Goal: Transaction & Acquisition: Purchase product/service

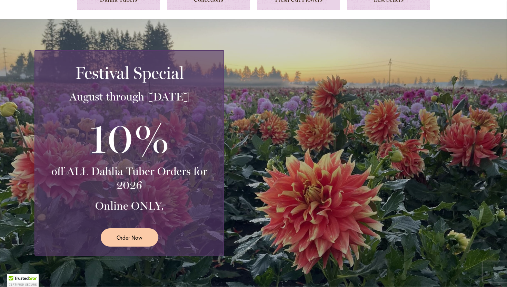
scroll to position [97, 0]
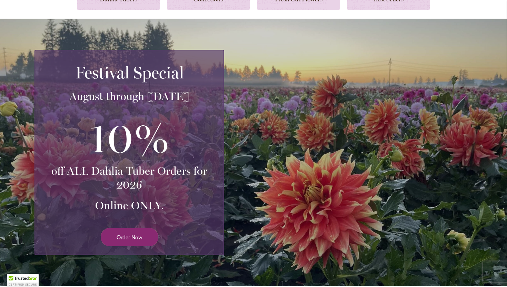
click at [122, 235] on span "Order Now" at bounding box center [130, 237] width 26 height 8
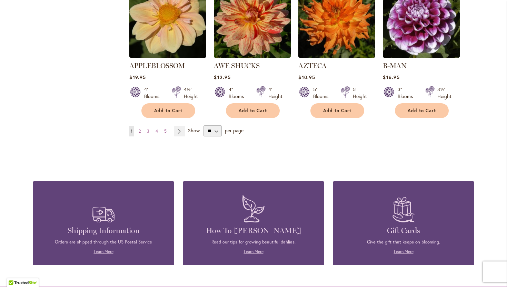
scroll to position [623, 0]
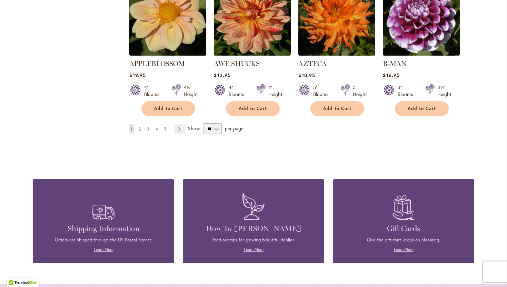
click at [139, 126] on span "2" at bounding box center [140, 128] width 2 height 5
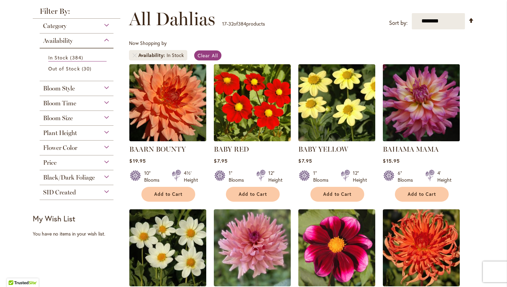
scroll to position [93, 0]
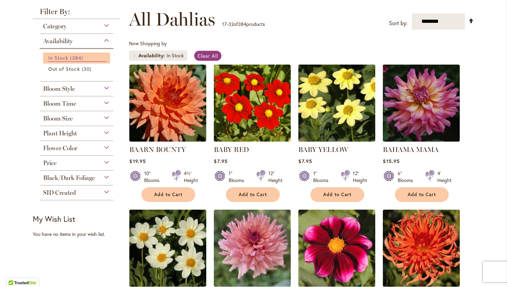
click at [61, 58] on span "In Stock" at bounding box center [58, 57] width 20 height 7
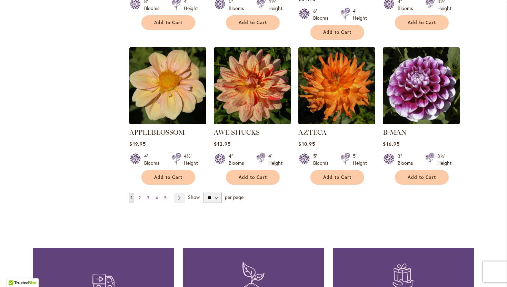
scroll to position [573, 0]
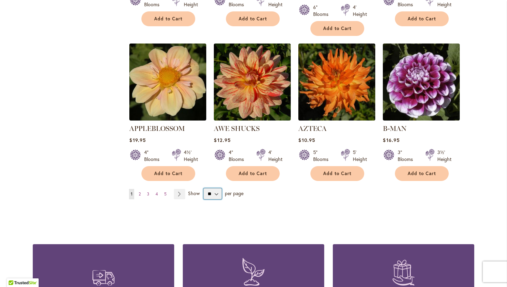
click at [213, 188] on select "** ** ** **" at bounding box center [212, 193] width 18 height 11
select select "**"
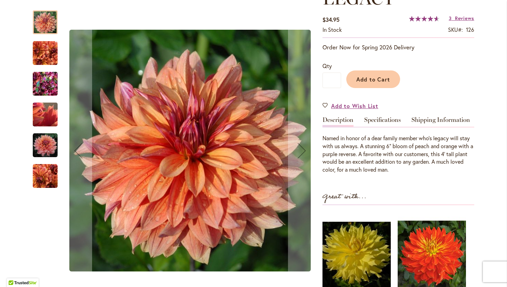
scroll to position [135, 0]
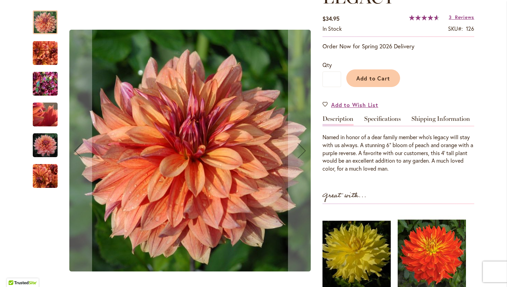
click at [39, 46] on img "Andy's Legacy" at bounding box center [45, 53] width 25 height 25
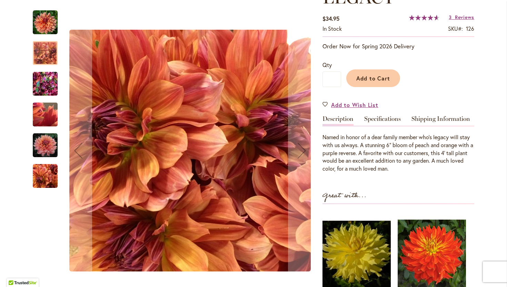
click at [46, 84] on img "Andy's Legacy" at bounding box center [45, 83] width 25 height 33
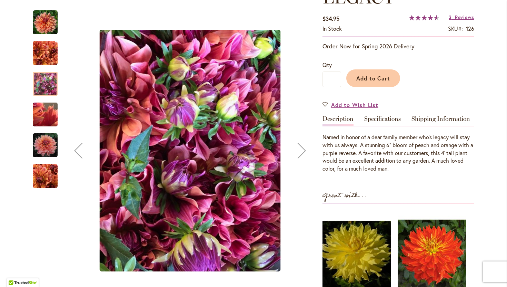
click at [42, 119] on img "Andy's Legacy" at bounding box center [45, 114] width 50 height 37
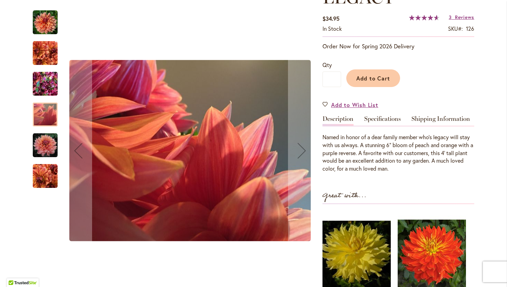
click at [47, 149] on img "Andy's Legacy" at bounding box center [45, 145] width 25 height 25
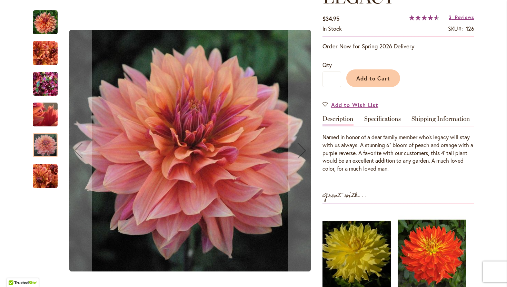
click at [50, 173] on img "Andy's Legacy" at bounding box center [45, 175] width 25 height 25
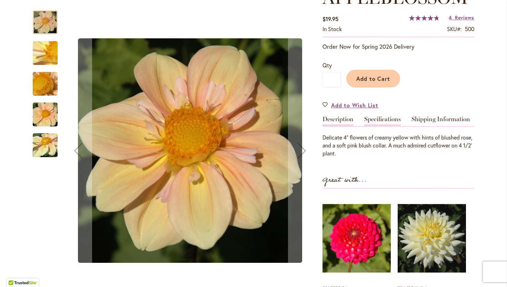
scroll to position [114, 0]
click at [44, 59] on img "APPLEBLOSSOM" at bounding box center [45, 52] width 50 height 37
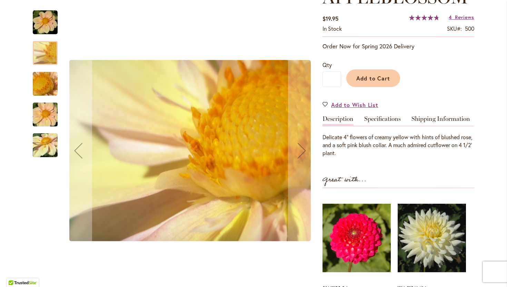
click at [43, 80] on img "APPLEBLOSSOM" at bounding box center [45, 83] width 50 height 37
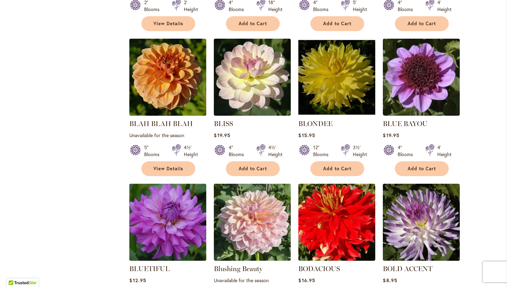
scroll to position [1457, 0]
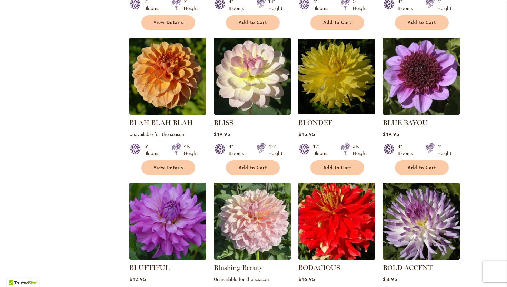
click at [437, 52] on img at bounding box center [421, 76] width 81 height 81
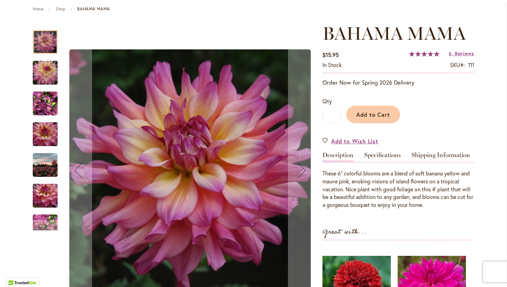
scroll to position [72, 0]
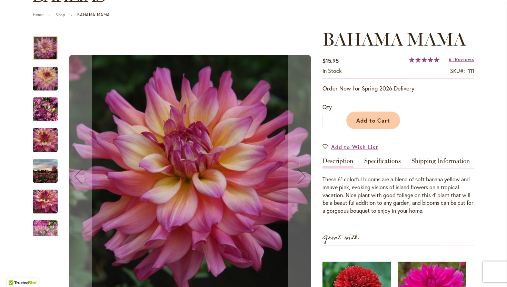
click at [38, 77] on img "Bahama Mama" at bounding box center [45, 78] width 50 height 33
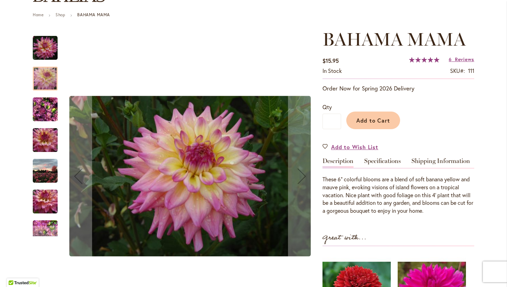
click at [43, 112] on img "Bahama Mama" at bounding box center [45, 109] width 25 height 33
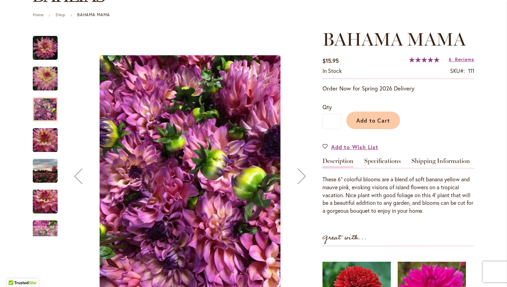
click at [46, 138] on img "Bahama Mama" at bounding box center [45, 139] width 50 height 33
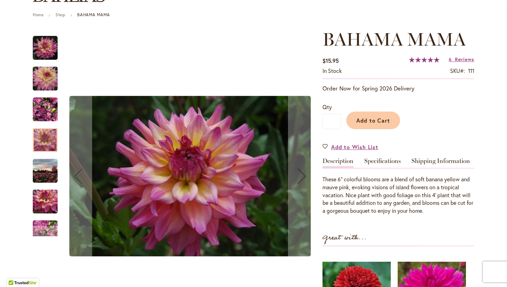
click at [50, 161] on img "Bahama Mama" at bounding box center [45, 170] width 25 height 25
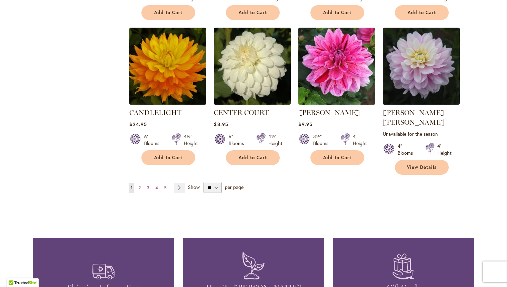
scroll to position [2346, 0]
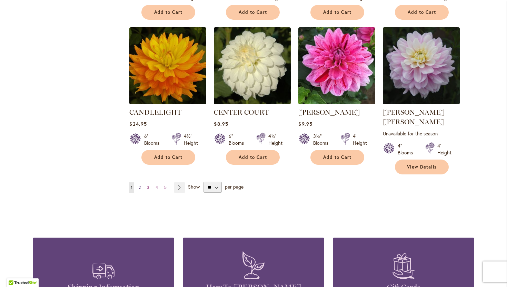
click at [140, 184] on span "2" at bounding box center [140, 186] width 2 height 5
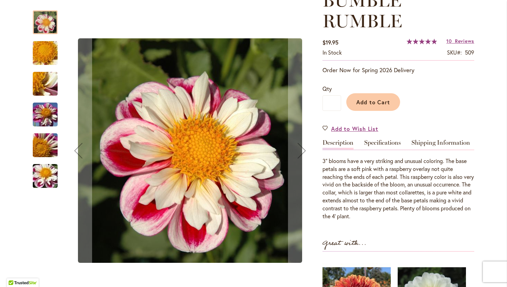
scroll to position [113, 0]
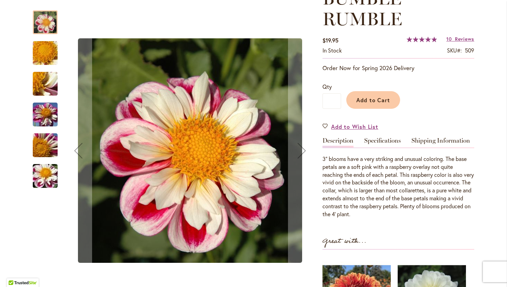
click at [52, 53] on img "BUMBLE RUMBLE" at bounding box center [45, 52] width 50 height 37
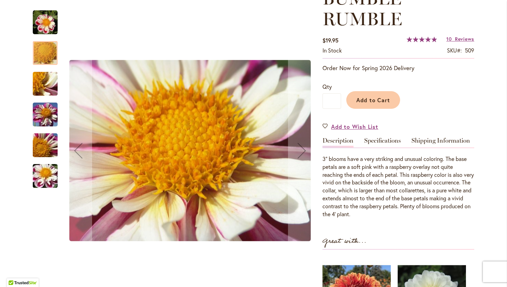
click at [47, 76] on img "BUMBLE RUMBLE" at bounding box center [45, 83] width 50 height 37
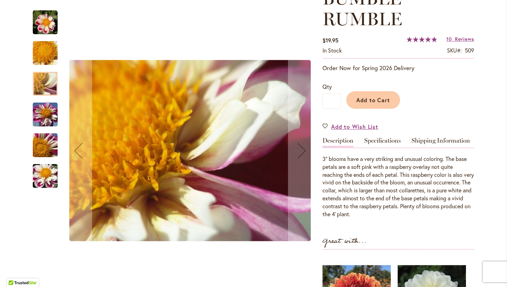
click at [47, 119] on img "BUMBLE RUMBLE" at bounding box center [45, 114] width 50 height 37
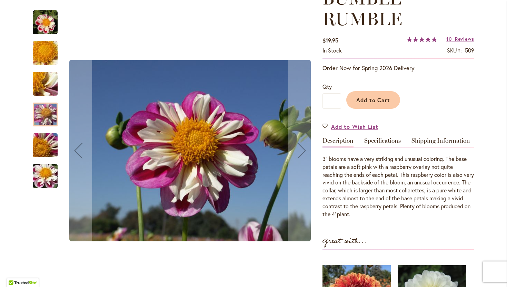
click at [43, 152] on img "BUMBLE RUMBLE" at bounding box center [45, 145] width 50 height 37
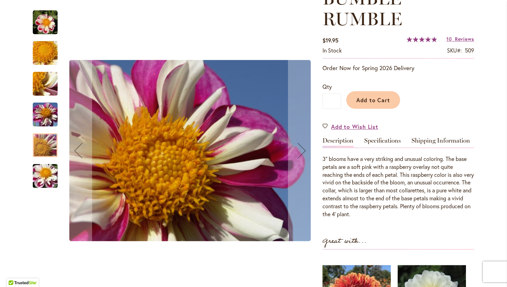
click at [44, 176] on img "BUMBLE RUMBLE" at bounding box center [45, 175] width 50 height 37
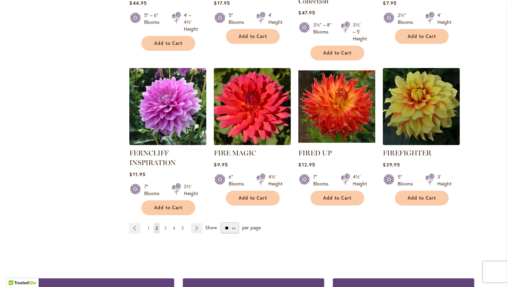
scroll to position [2362, 0]
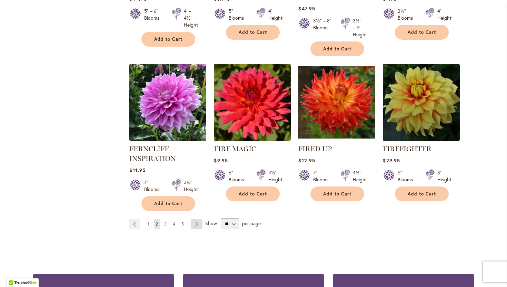
click at [197, 219] on link "Page Next" at bounding box center [196, 224] width 11 height 10
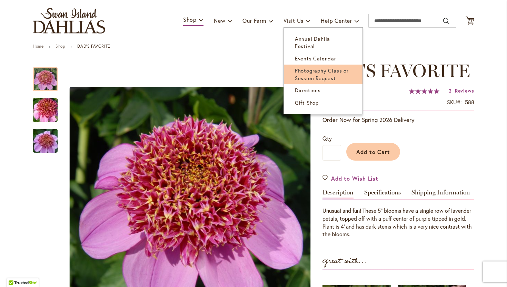
scroll to position [45, 0]
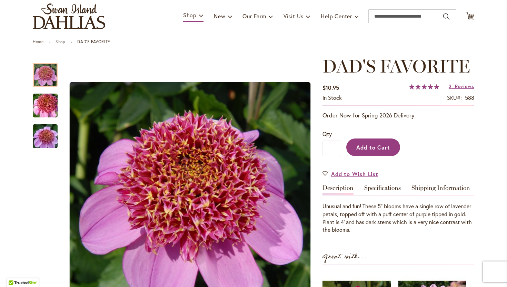
click at [369, 141] on button "Add to Cart" at bounding box center [373, 147] width 54 height 18
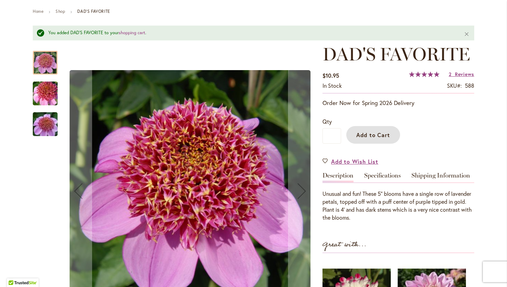
scroll to position [72, 0]
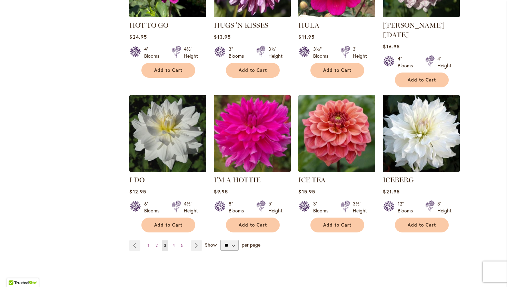
scroll to position [2350, 0]
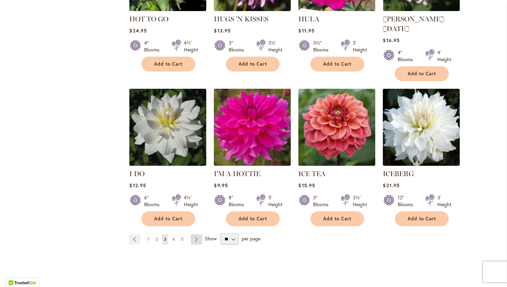
click at [196, 234] on link "Page Next" at bounding box center [196, 239] width 11 height 10
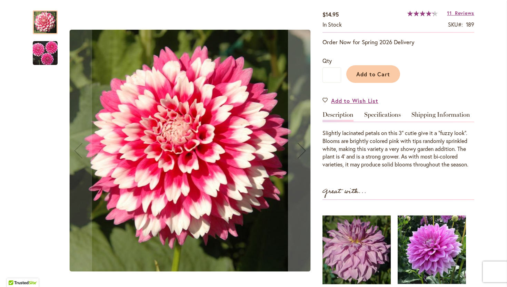
scroll to position [120, 0]
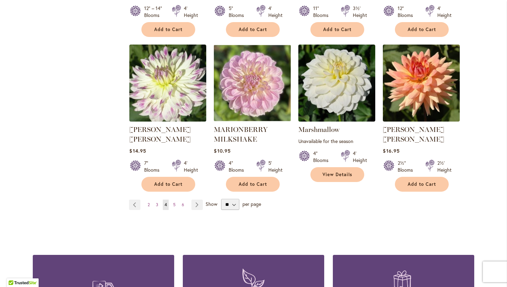
scroll to position [2365, 0]
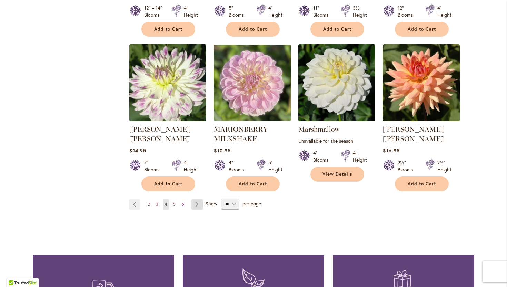
click at [196, 199] on link "Page Next" at bounding box center [196, 204] width 11 height 10
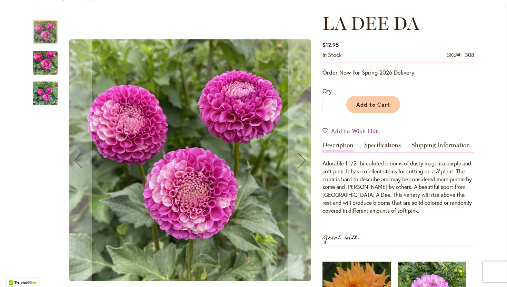
scroll to position [89, 0]
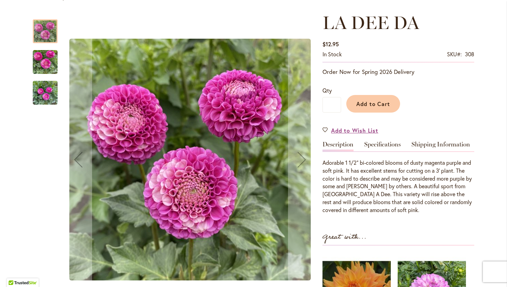
click at [40, 57] on img "LA DEE DA" at bounding box center [45, 62] width 25 height 33
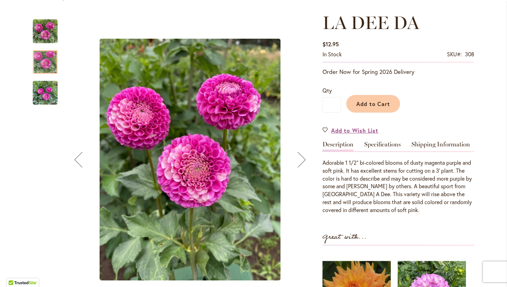
click at [45, 87] on img "LA DEE DA" at bounding box center [45, 92] width 25 height 33
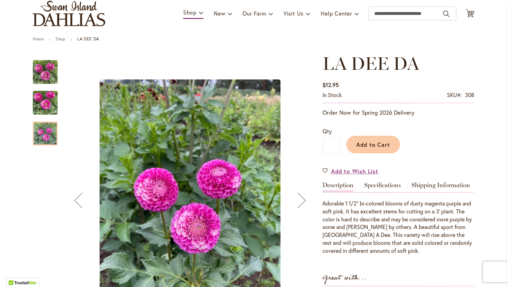
scroll to position [57, 0]
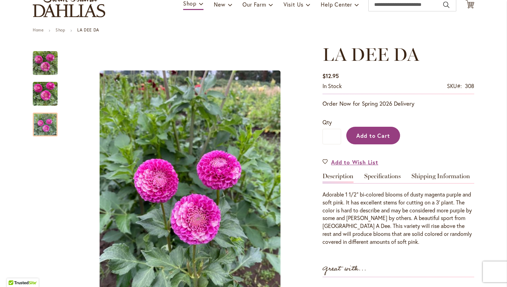
click at [382, 140] on button "Add to Cart" at bounding box center [373, 136] width 54 height 18
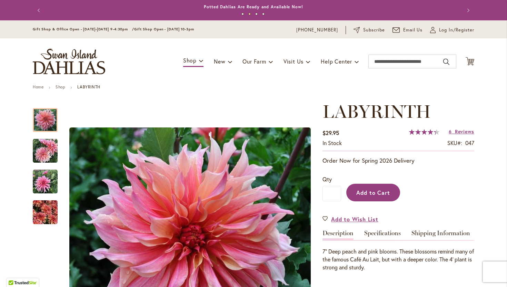
click at [386, 186] on button "Add to Cart" at bounding box center [373, 192] width 54 height 18
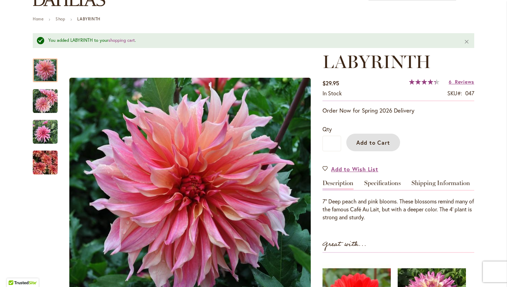
scroll to position [68, 0]
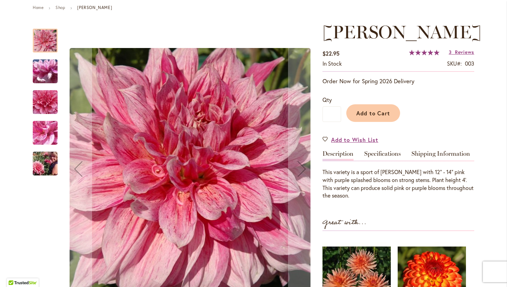
scroll to position [88, 0]
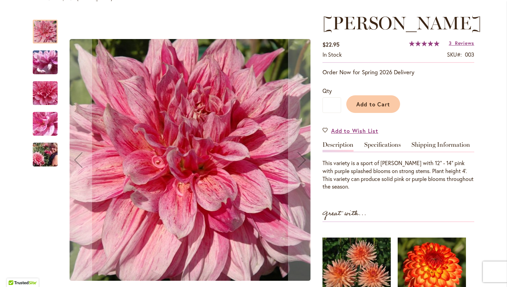
click at [43, 66] on img "MAKI" at bounding box center [45, 62] width 50 height 37
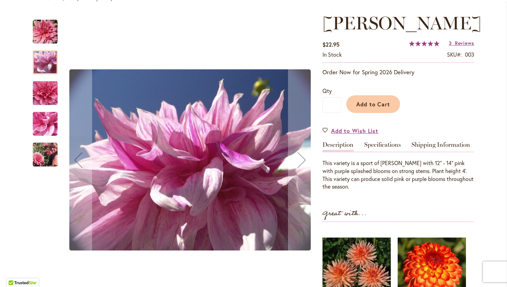
click at [47, 97] on img "MAKI" at bounding box center [45, 93] width 50 height 47
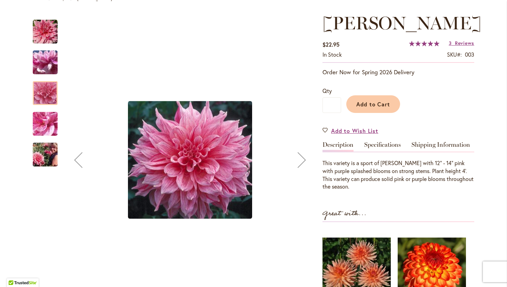
click at [50, 120] on img "MAKI" at bounding box center [45, 123] width 50 height 37
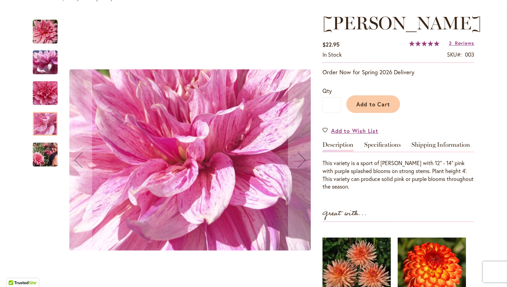
click at [52, 154] on img "MAKI" at bounding box center [45, 154] width 50 height 33
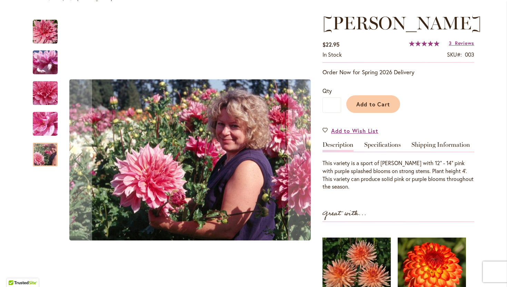
click at [36, 39] on img "MAKI" at bounding box center [45, 31] width 25 height 25
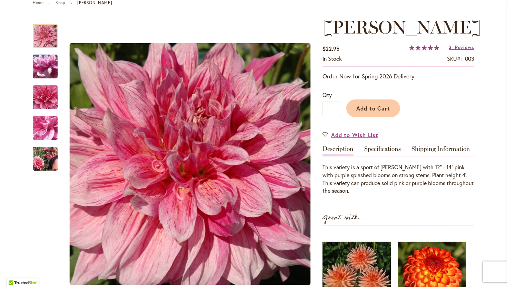
scroll to position [84, 0]
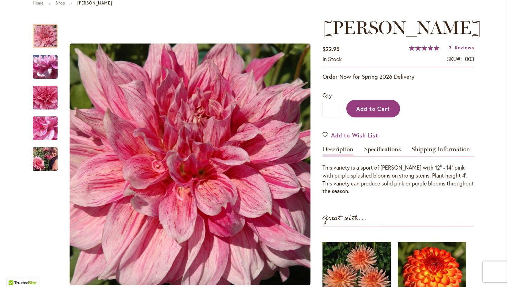
click at [378, 105] on span "Add to Cart" at bounding box center [373, 108] width 34 height 7
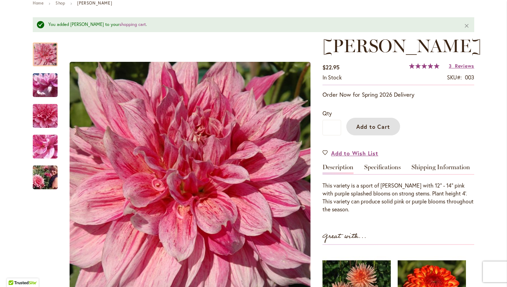
scroll to position [0, 0]
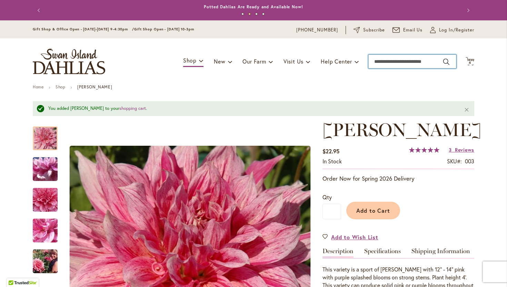
click at [396, 67] on input "Search" at bounding box center [412, 61] width 88 height 14
type input "**********"
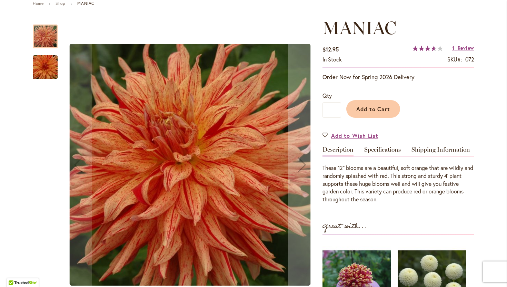
scroll to position [63, 0]
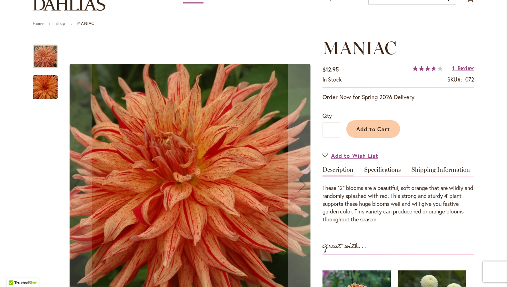
click at [47, 86] on img "Maniac" at bounding box center [45, 87] width 50 height 33
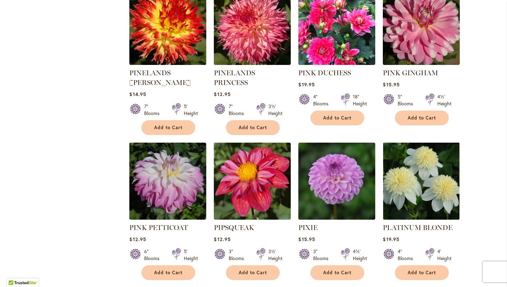
scroll to position [2273, 0]
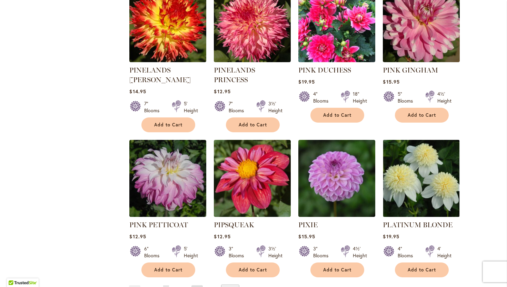
click at [198, 285] on link "Page Next" at bounding box center [196, 290] width 11 height 10
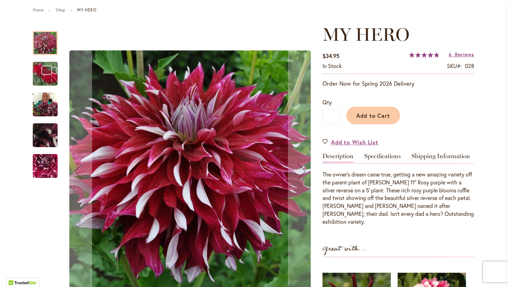
scroll to position [76, 0]
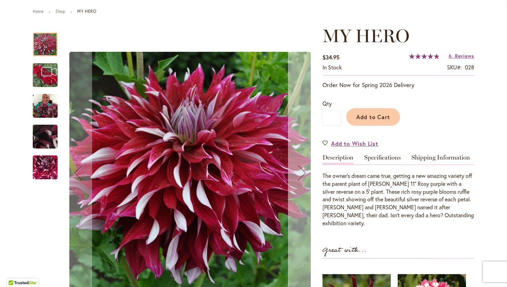
click at [304, 176] on div "Next" at bounding box center [302, 173] width 28 height 28
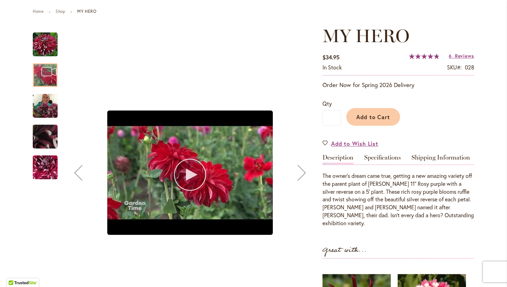
click at [304, 176] on div "Next" at bounding box center [302, 173] width 28 height 28
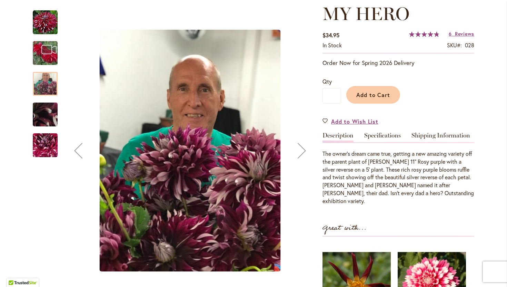
scroll to position [91, 0]
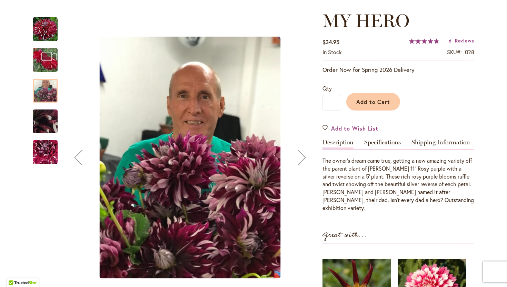
click at [307, 155] on div "Next" at bounding box center [302, 157] width 28 height 28
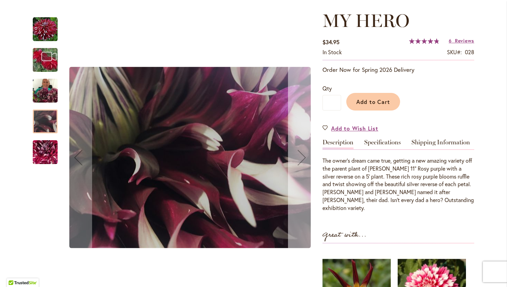
click at [307, 155] on div "Next" at bounding box center [302, 157] width 28 height 28
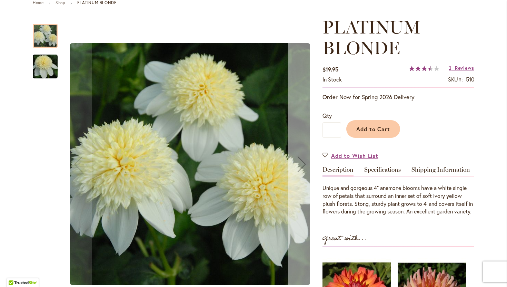
scroll to position [91, 0]
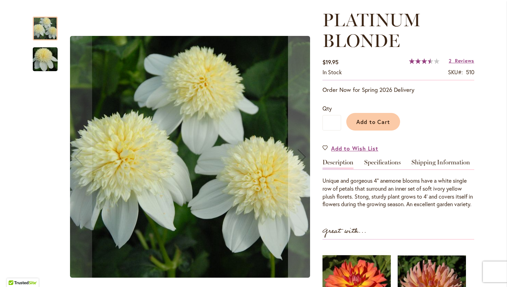
click at [47, 64] on img "PLATINUM BLONDE" at bounding box center [45, 59] width 50 height 33
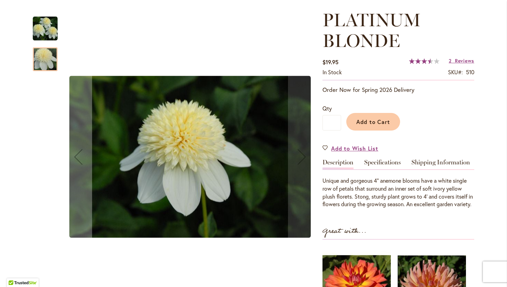
click at [48, 31] on img "PLATINUM BLONDE" at bounding box center [45, 28] width 25 height 25
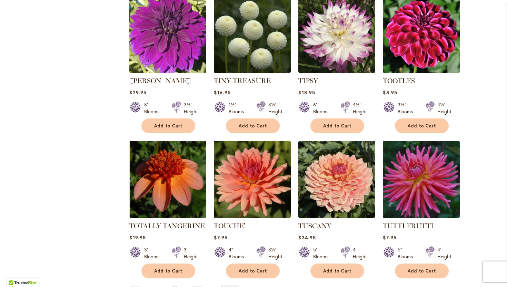
scroll to position [2247, 0]
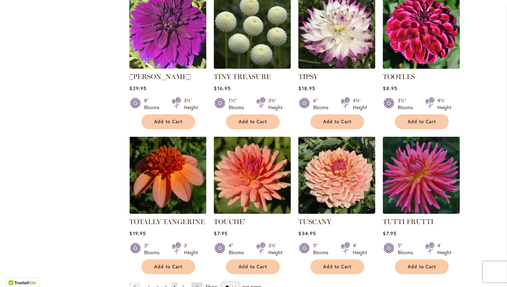
click at [197, 282] on link "Page Next" at bounding box center [196, 287] width 11 height 10
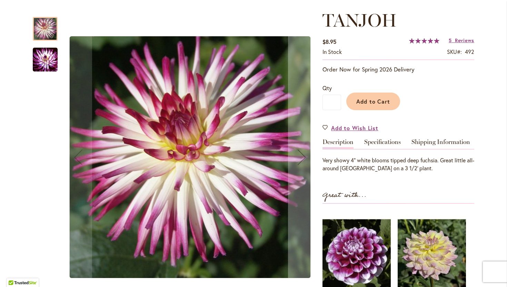
scroll to position [93, 0]
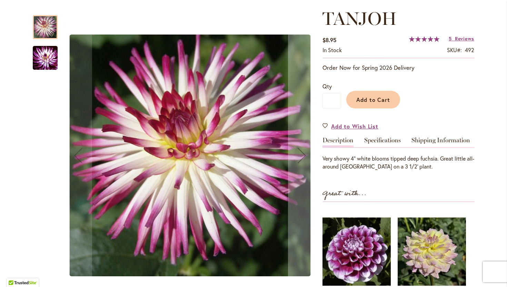
click at [42, 58] on img "TANJOH" at bounding box center [45, 58] width 25 height 26
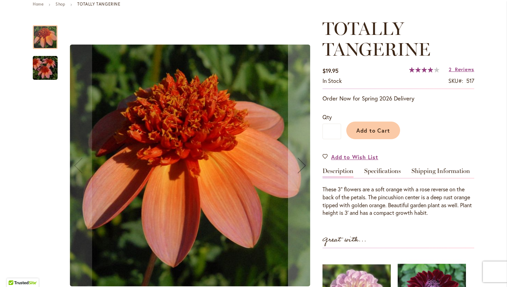
scroll to position [70, 0]
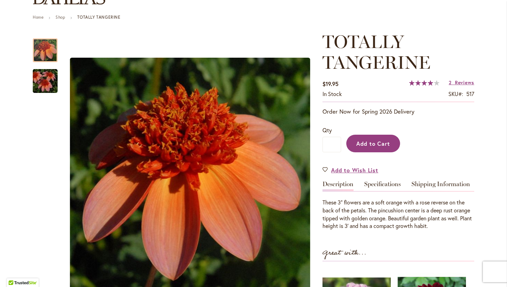
click at [377, 144] on span "Add to Cart" at bounding box center [373, 143] width 34 height 7
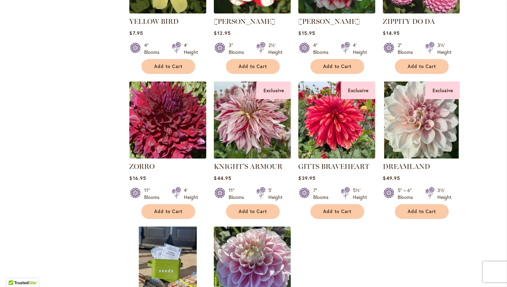
scroll to position [971, 0]
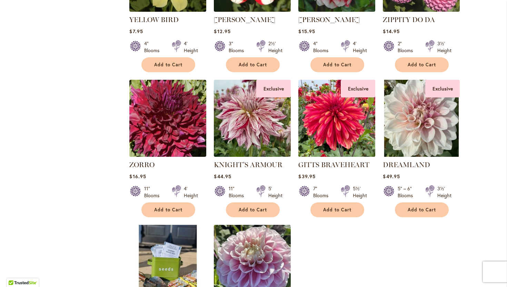
click at [357, 126] on img at bounding box center [337, 118] width 81 height 81
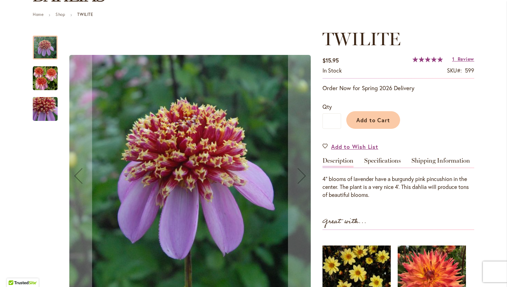
scroll to position [73, 0]
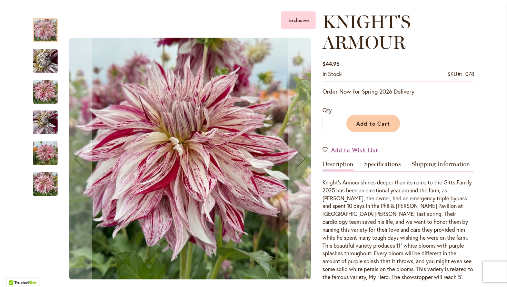
scroll to position [92, 0]
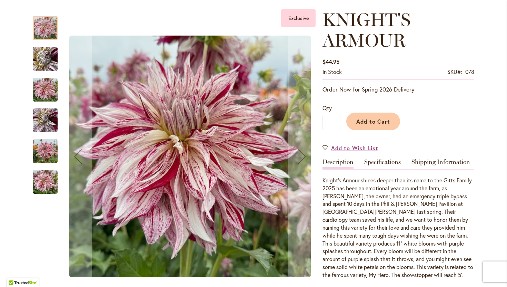
click at [42, 62] on img "KNIGHT'S ARMOUR" at bounding box center [45, 58] width 50 height 37
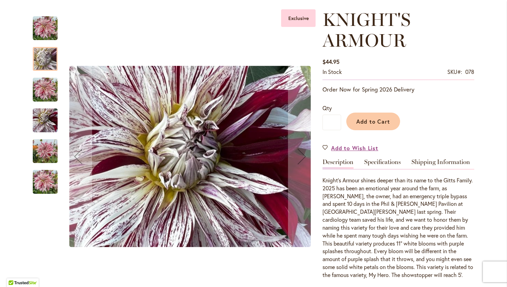
click at [43, 92] on img "KNIGHT'S ARMOUR" at bounding box center [45, 89] width 25 height 33
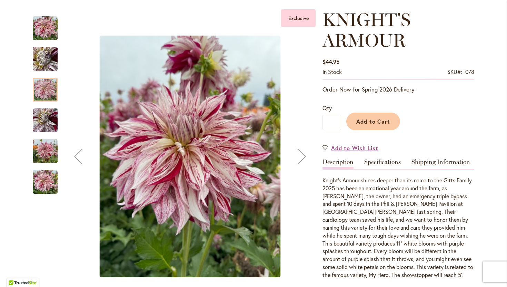
click at [45, 118] on img "KNIGHT'S ARMOUR" at bounding box center [45, 120] width 25 height 33
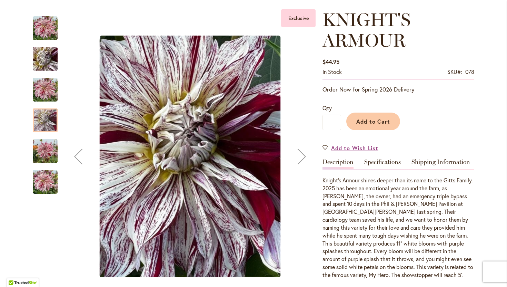
click at [44, 153] on img "KNIGHT'S ARMOUR" at bounding box center [45, 150] width 25 height 33
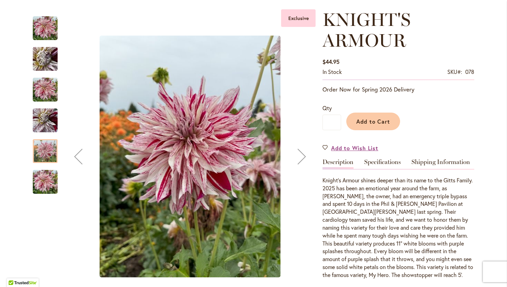
click at [52, 180] on img "KNIGHT'S ARMOUR" at bounding box center [45, 181] width 25 height 33
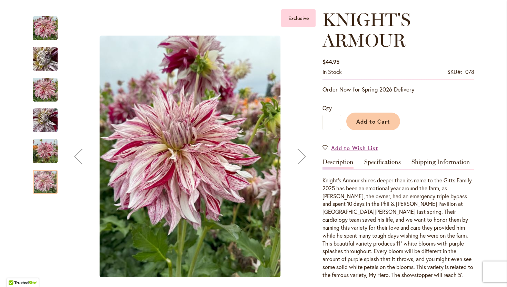
click at [43, 154] on img "KNIGHT'S ARMOUR" at bounding box center [45, 150] width 25 height 33
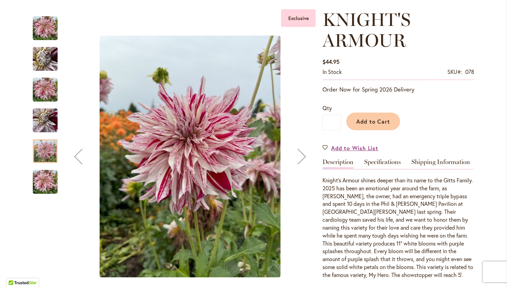
click at [48, 125] on img "KNIGHT'S ARMOUR" at bounding box center [45, 120] width 25 height 33
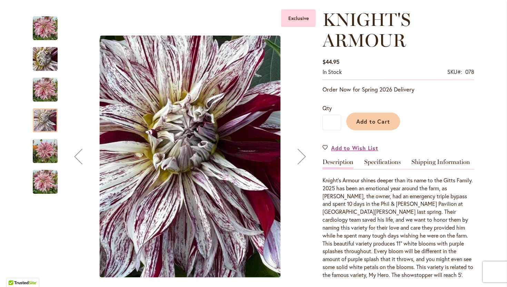
click at [53, 96] on img "KNIGHT'S ARMOUR" at bounding box center [45, 89] width 25 height 33
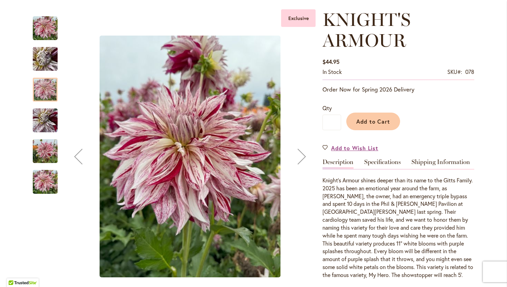
click at [50, 60] on img "KNIGHT'S ARMOUR" at bounding box center [45, 58] width 50 height 37
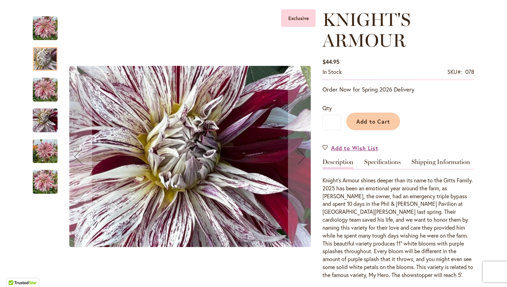
click at [47, 27] on img "KNIGHTS ARMOUR" at bounding box center [45, 28] width 25 height 25
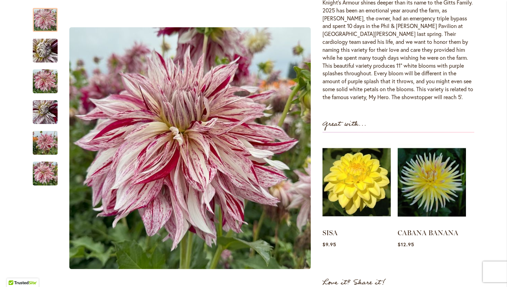
scroll to position [0, 0]
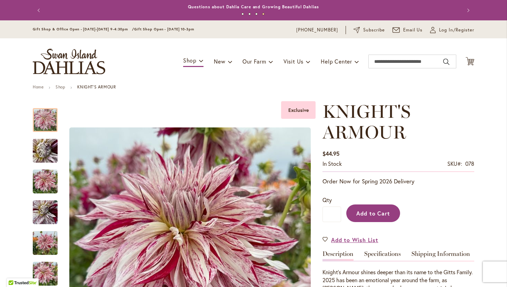
click at [380, 210] on span "Add to Cart" at bounding box center [373, 212] width 34 height 7
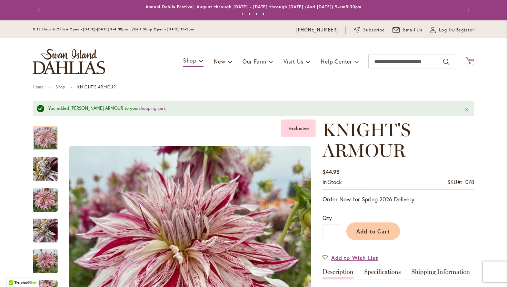
click at [469, 63] on span "6" at bounding box center [470, 62] width 2 height 4
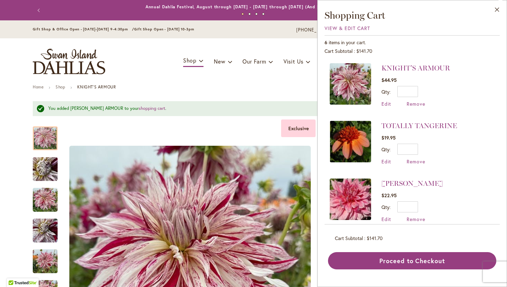
click at [243, 30] on div "Gift Shop & Office Open - Monday-Friday 9-4:30pm / Gift Shop Open - Saturday 10…" at bounding box center [254, 30] width 454 height 8
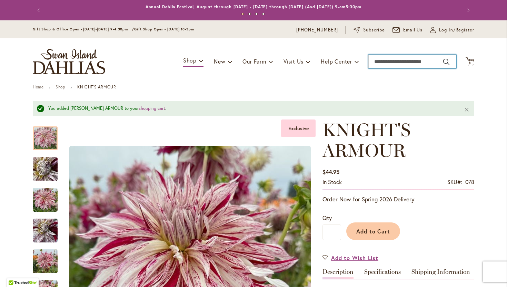
click at [412, 57] on input "Search" at bounding box center [412, 61] width 88 height 14
type input "*******"
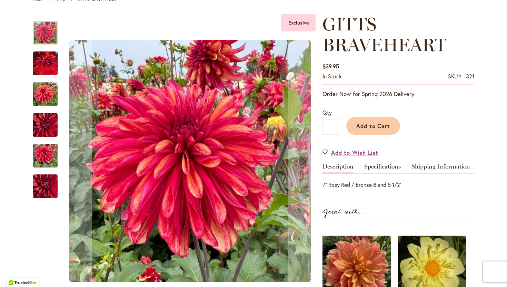
scroll to position [88, 0]
click at [44, 71] on img "GITTS BRAVEHEART" at bounding box center [45, 62] width 25 height 31
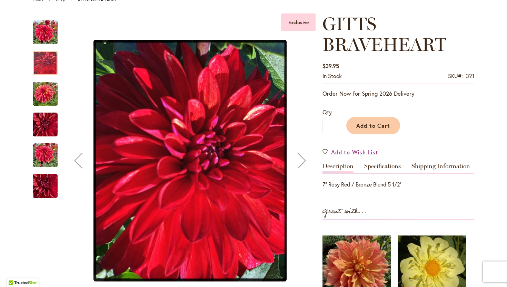
click at [44, 84] on img "GITTS BRAVEHEART" at bounding box center [45, 93] width 25 height 33
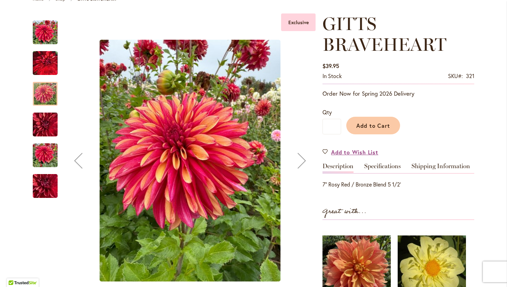
scroll to position [0, 0]
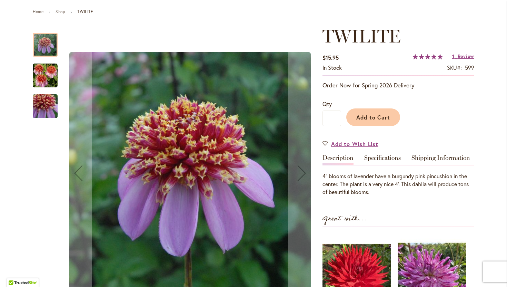
scroll to position [34, 0]
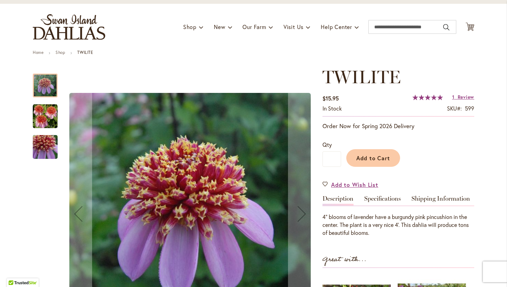
click at [55, 142] on img "TWILITE" at bounding box center [45, 146] width 50 height 47
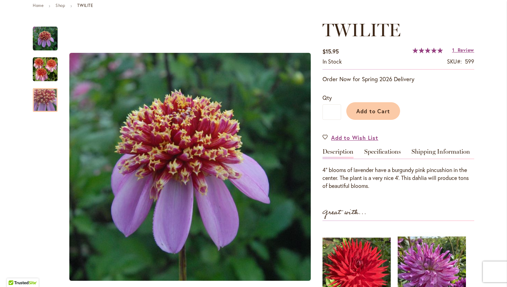
scroll to position [73, 0]
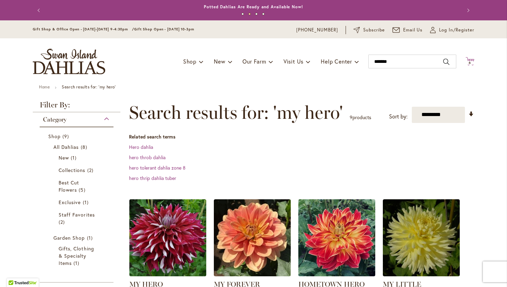
click at [470, 60] on icon at bounding box center [470, 61] width 9 height 8
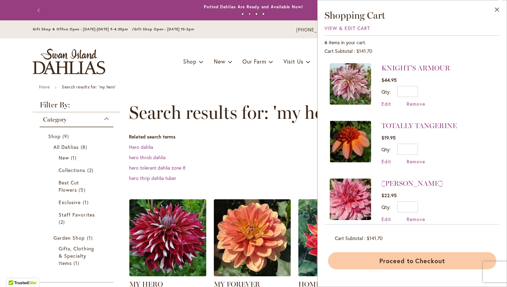
click at [438, 265] on button "Proceed to Checkout" at bounding box center [412, 260] width 168 height 17
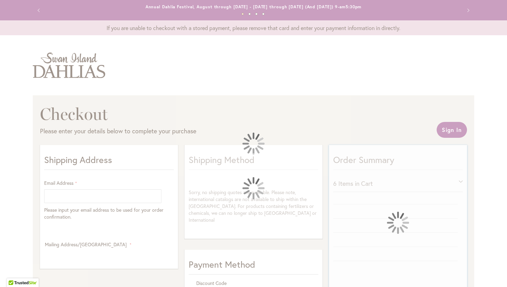
select select "**"
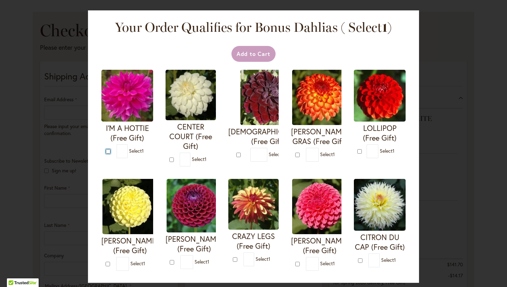
type input "*"
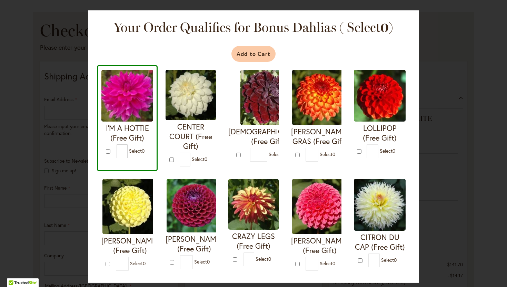
click at [259, 51] on button "Add to Cart" at bounding box center [253, 54] width 44 height 16
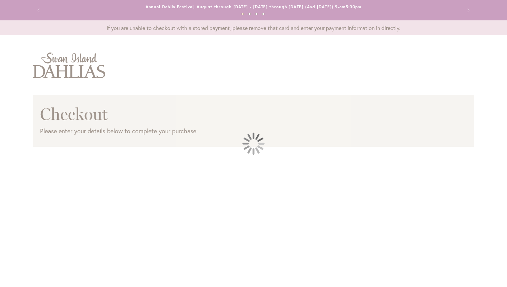
select select "**"
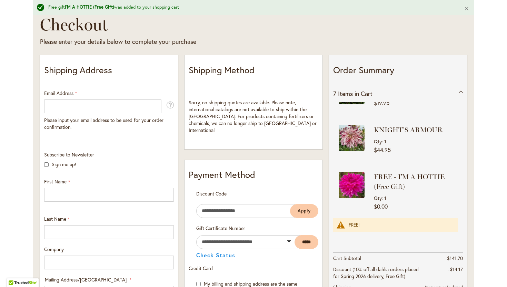
scroll to position [104, 0]
click at [134, 107] on input "Email Address" at bounding box center [102, 107] width 117 height 14
type input "**********"
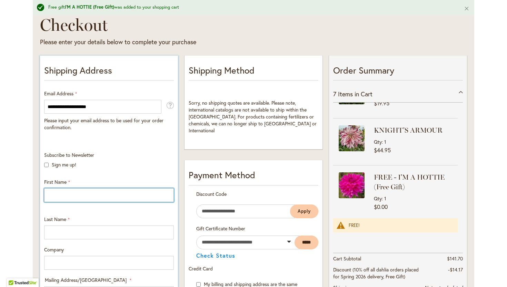
click at [100, 190] on input "First Name" at bounding box center [109, 195] width 130 height 14
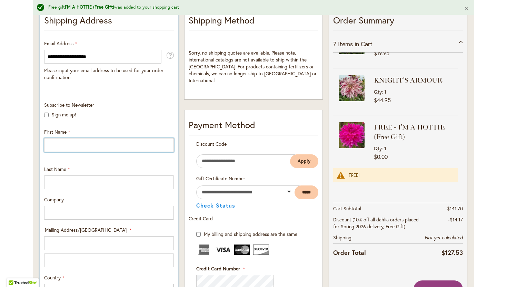
scroll to position [168, 0]
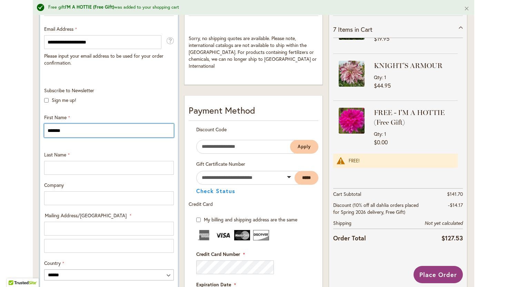
type input "*******"
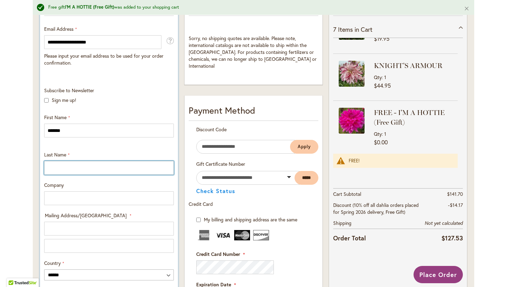
click at [65, 171] on input "Last Name" at bounding box center [109, 168] width 130 height 14
type input "*******"
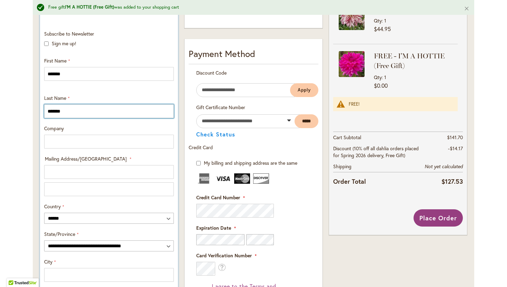
scroll to position [226, 0]
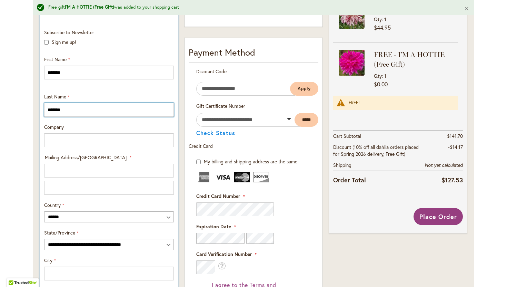
type input "**********"
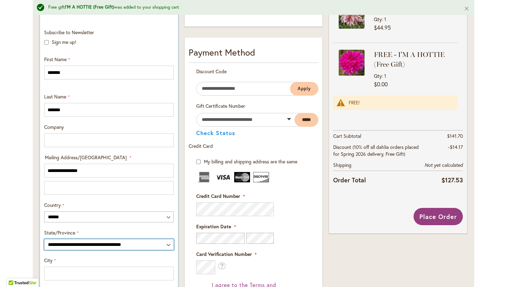
select select "**"
type input "*********"
type input "*****"
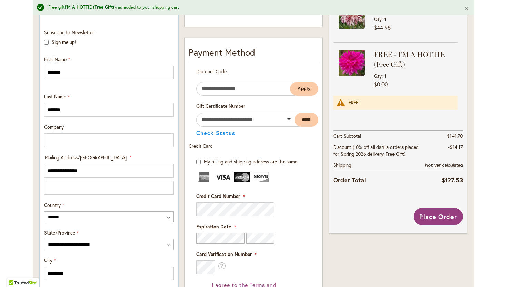
type input "**********"
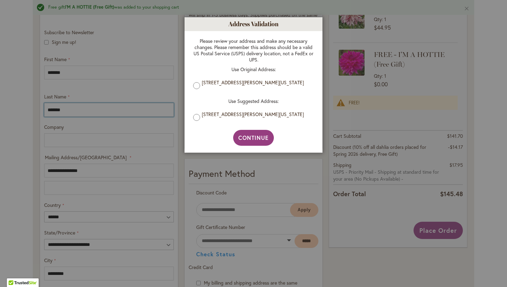
type input "*******"
click at [224, 117] on label "1804 MILLER DR, FINKSBURG, Maryland, 21048-1315, United States" at bounding box center [256, 114] width 109 height 6
click at [260, 143] on button "Continue" at bounding box center [253, 138] width 41 height 16
type input "**********"
type input "*********"
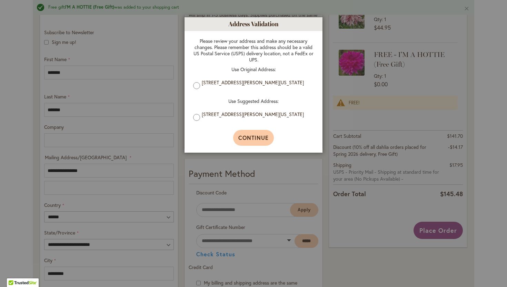
type input "**********"
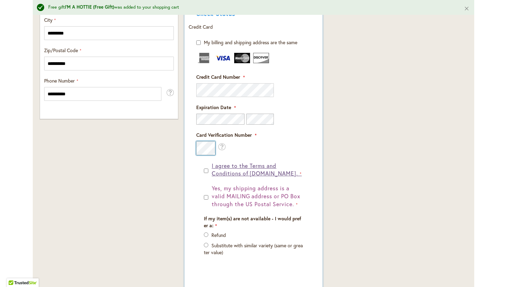
scroll to position [479, 0]
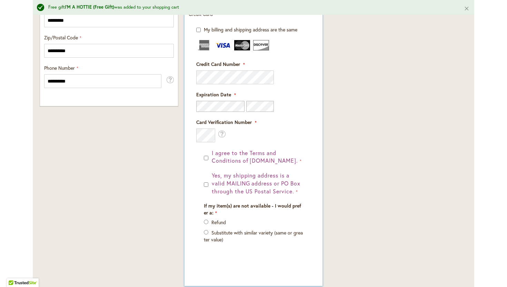
click at [219, 224] on label "Refund" at bounding box center [218, 222] width 14 height 7
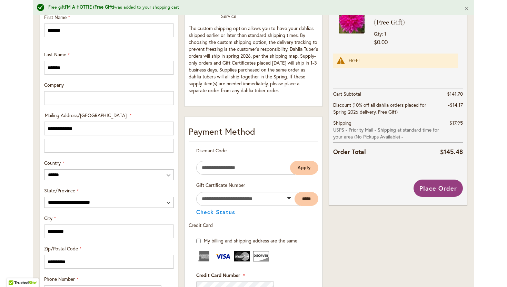
scroll to position [269, 0]
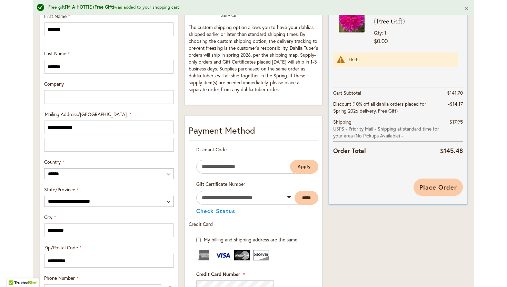
click at [429, 185] on span "Place Order" at bounding box center [438, 187] width 38 height 8
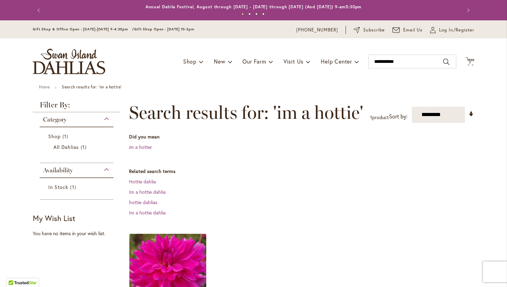
click at [172, 268] on img at bounding box center [168, 271] width 81 height 81
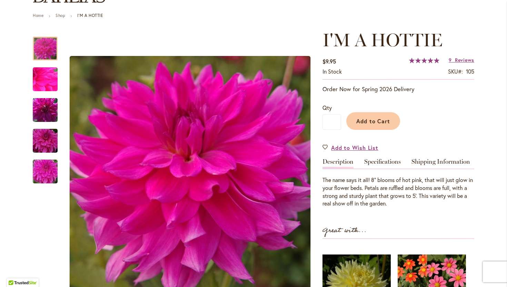
scroll to position [72, 0]
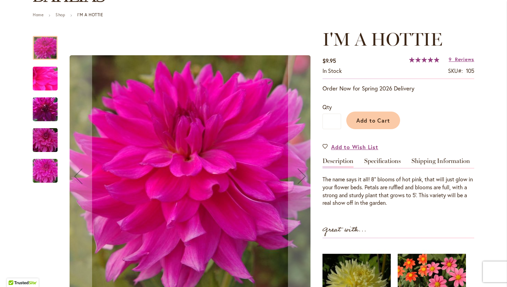
click at [59, 77] on div at bounding box center [174, 176] width 283 height 294
click at [49, 80] on img "I'm A Hottie" at bounding box center [45, 78] width 50 height 37
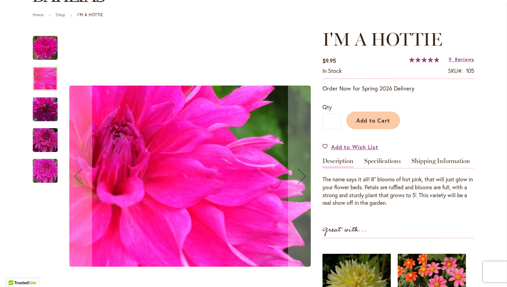
click at [49, 108] on img "I'm A Hottie" at bounding box center [45, 109] width 50 height 33
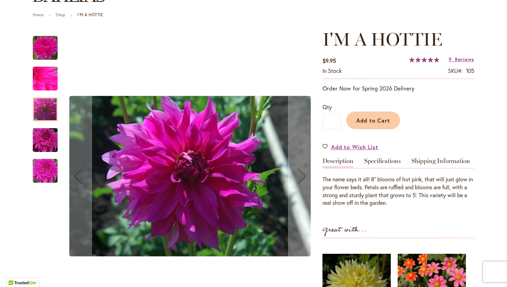
click at [50, 136] on img "I'm A Hottie" at bounding box center [45, 139] width 50 height 33
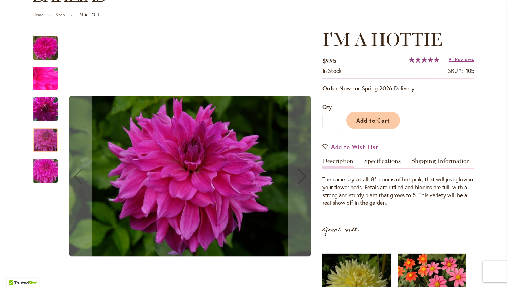
click at [50, 168] on img "I'm A Hottie" at bounding box center [45, 170] width 50 height 37
